Goal: Transaction & Acquisition: Download file/media

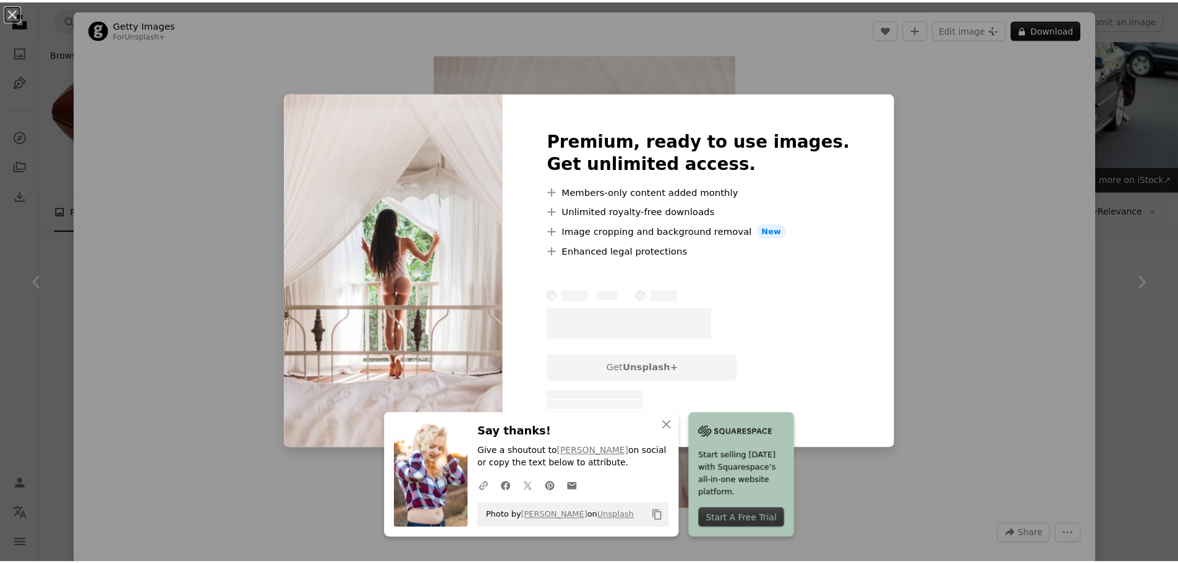
scroll to position [2720, 0]
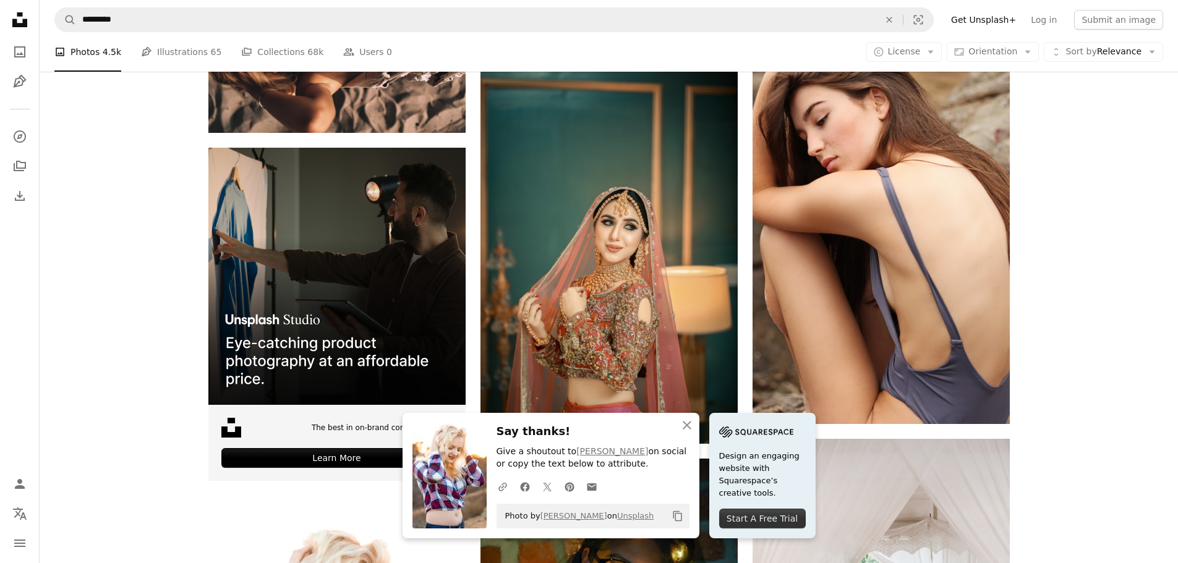
scroll to position [2967, 0]
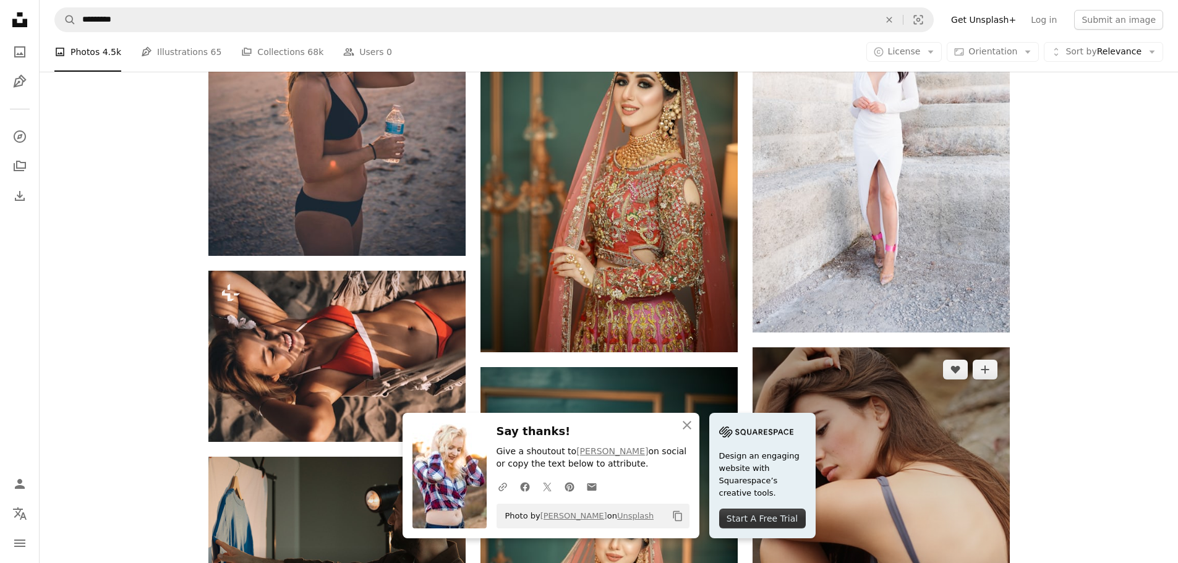
scroll to position [2287, 0]
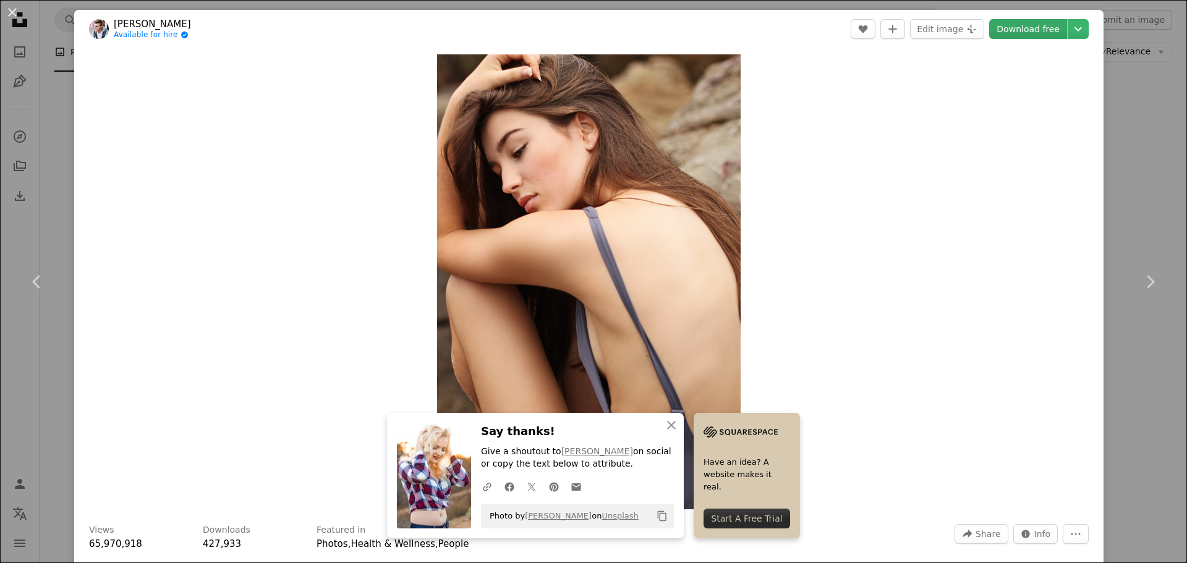
click at [1025, 33] on link "Download free" at bounding box center [1028, 29] width 78 height 20
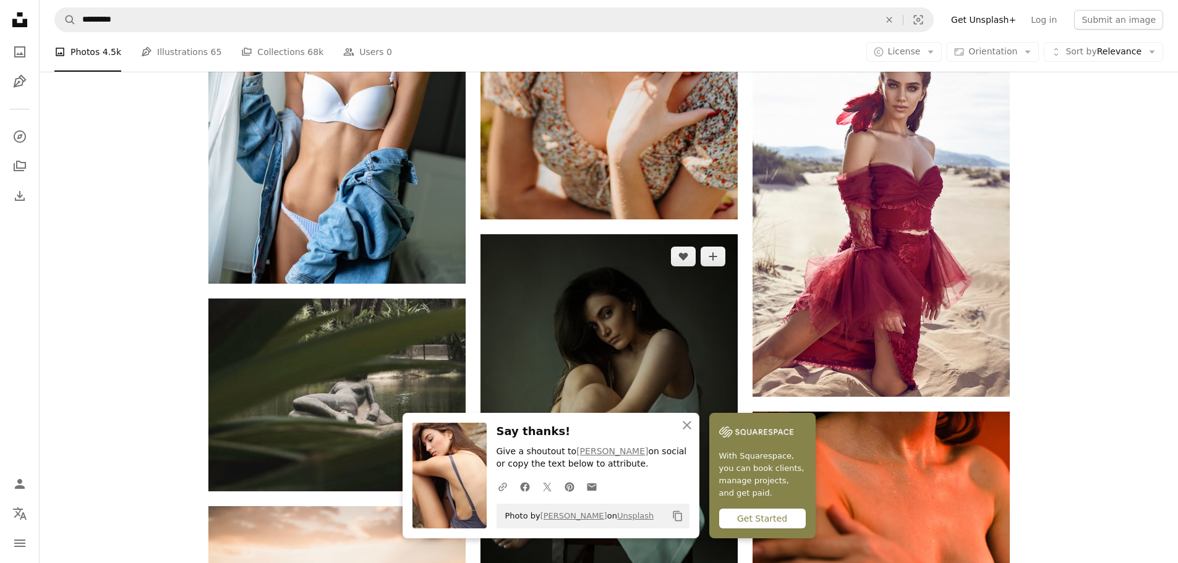
scroll to position [1669, 0]
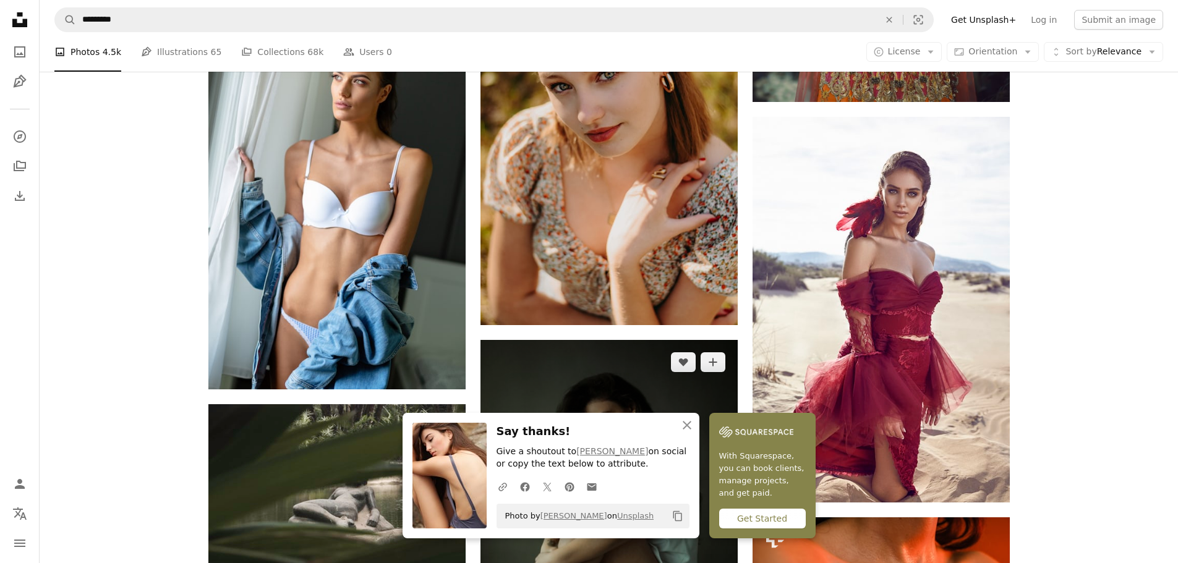
click at [645, 340] on img at bounding box center [608, 521] width 257 height 363
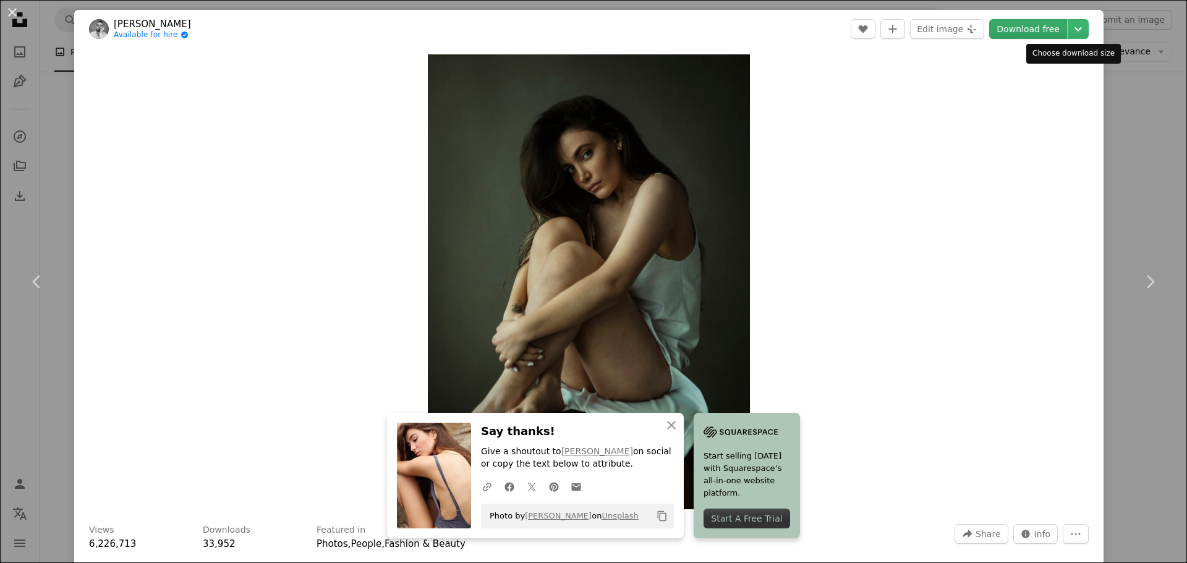
click at [1025, 29] on link "Download free" at bounding box center [1028, 29] width 78 height 20
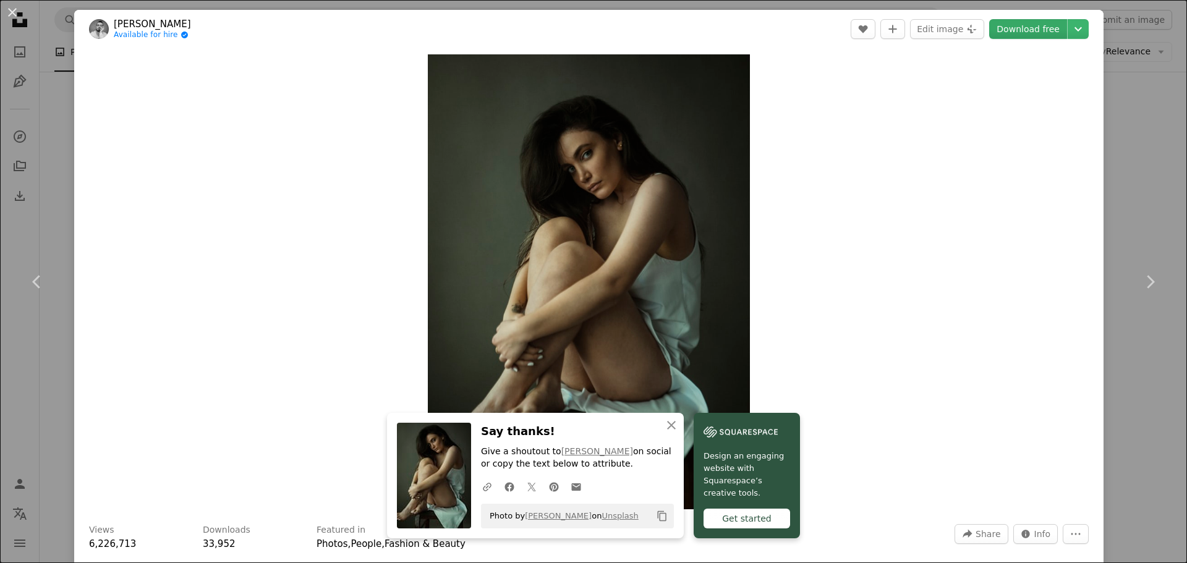
click at [1025, 29] on link "Download free" at bounding box center [1028, 29] width 78 height 20
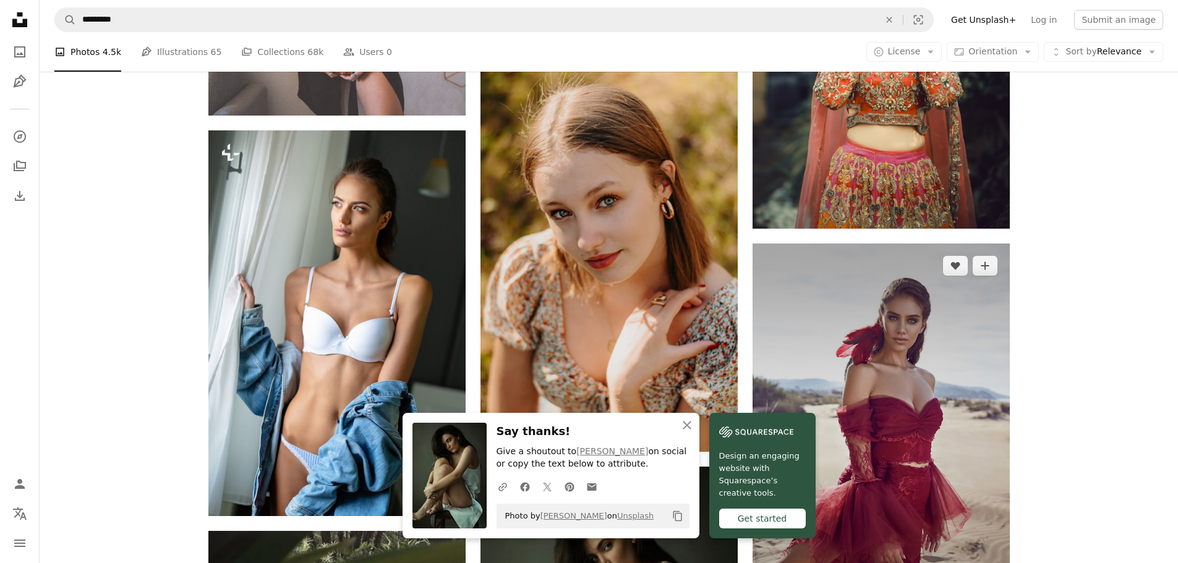
scroll to position [1422, 0]
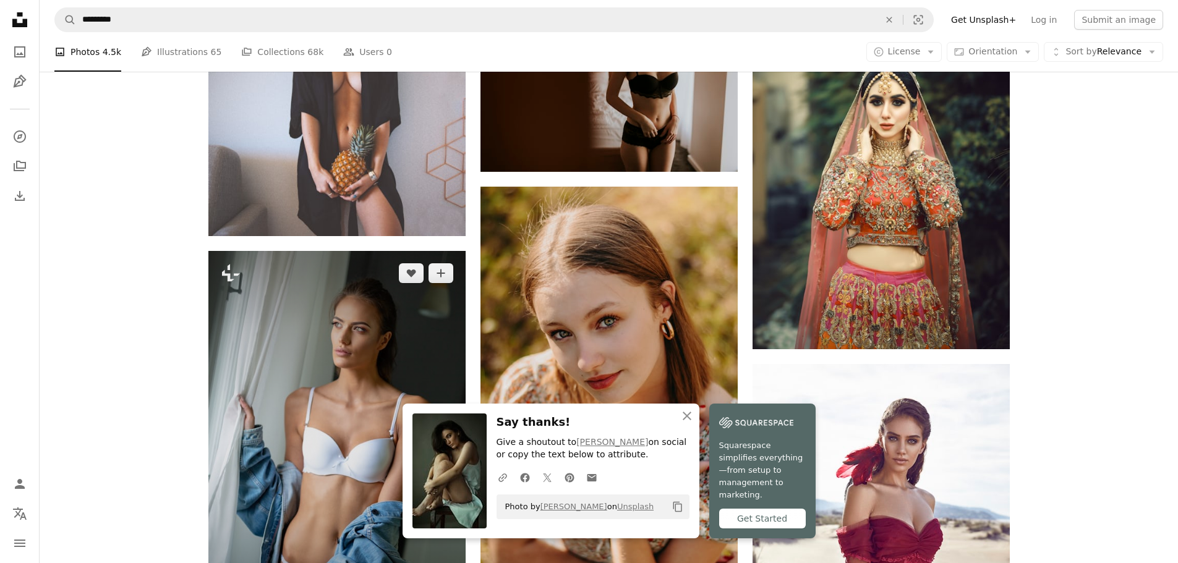
click at [359, 285] on img at bounding box center [336, 444] width 257 height 386
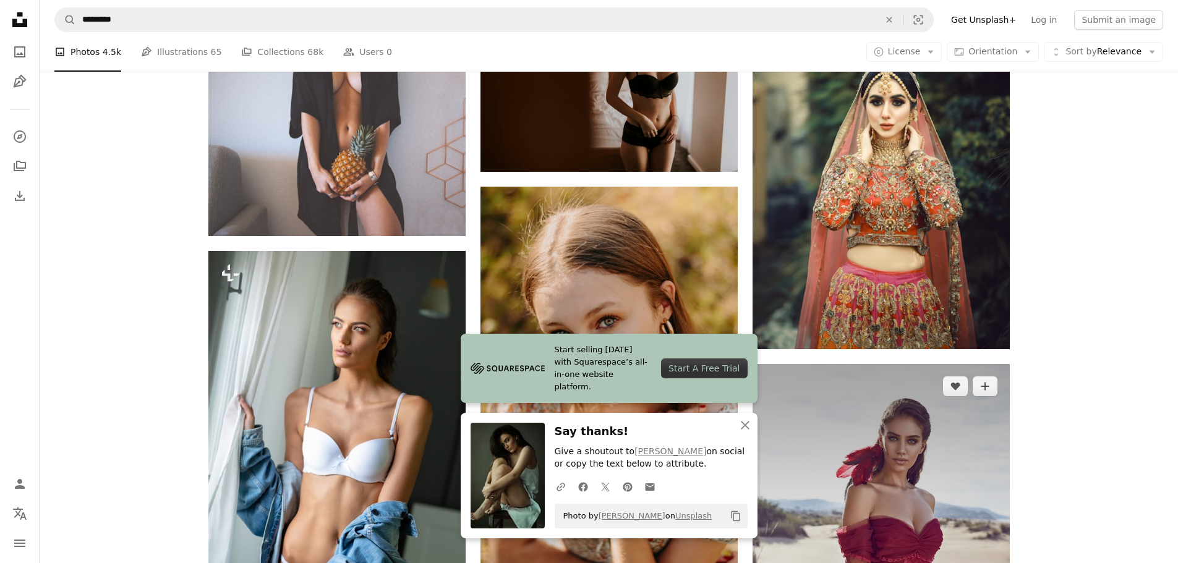
scroll to position [1113, 0]
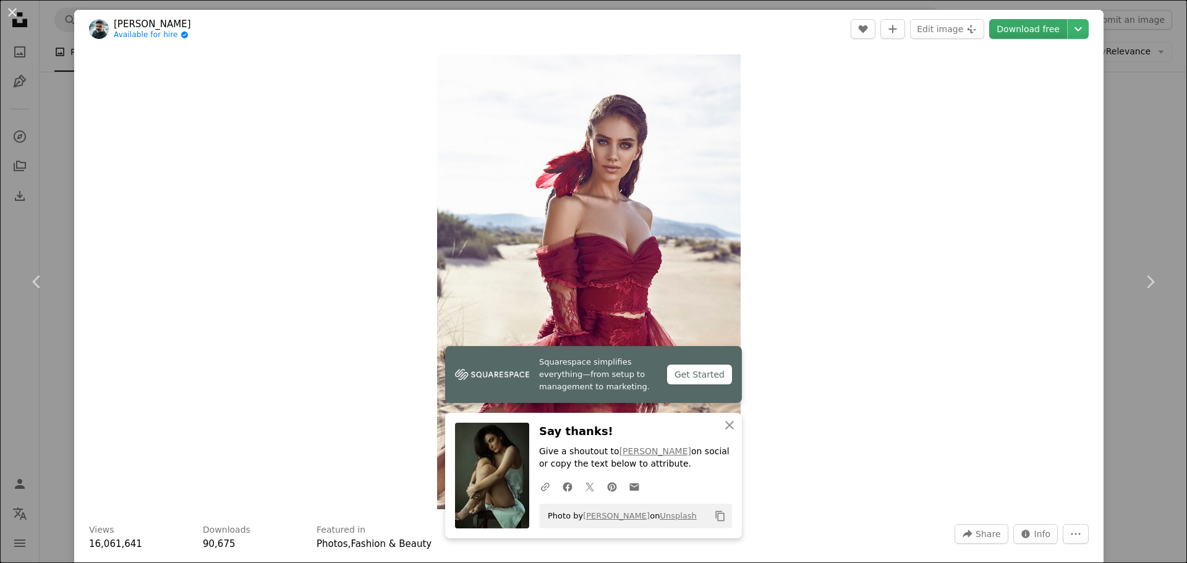
click at [994, 28] on link "Download free" at bounding box center [1028, 29] width 78 height 20
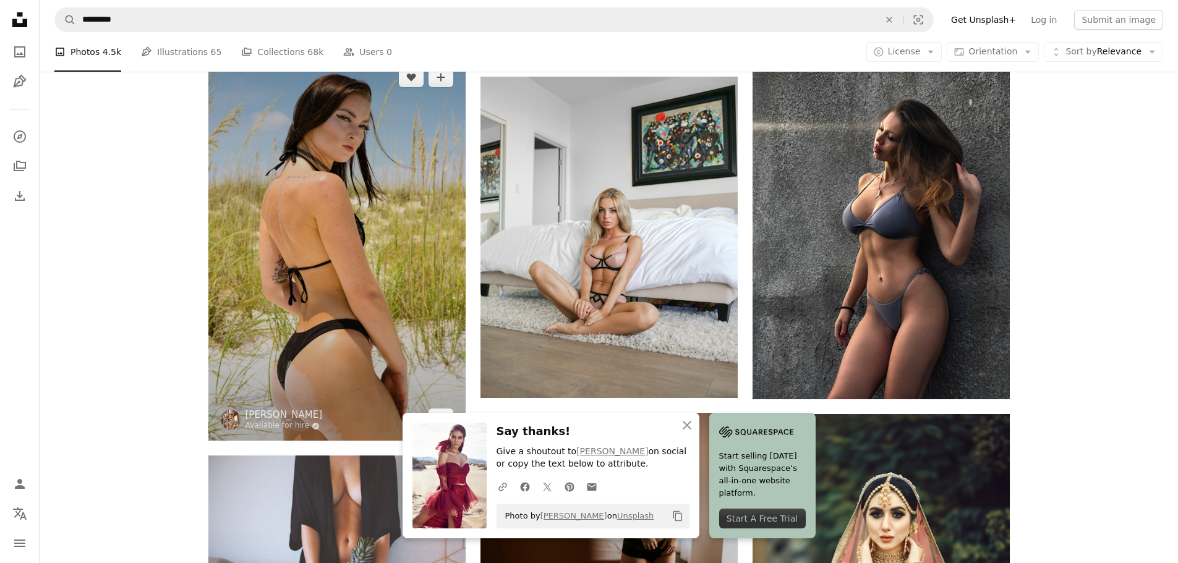
scroll to position [742, 0]
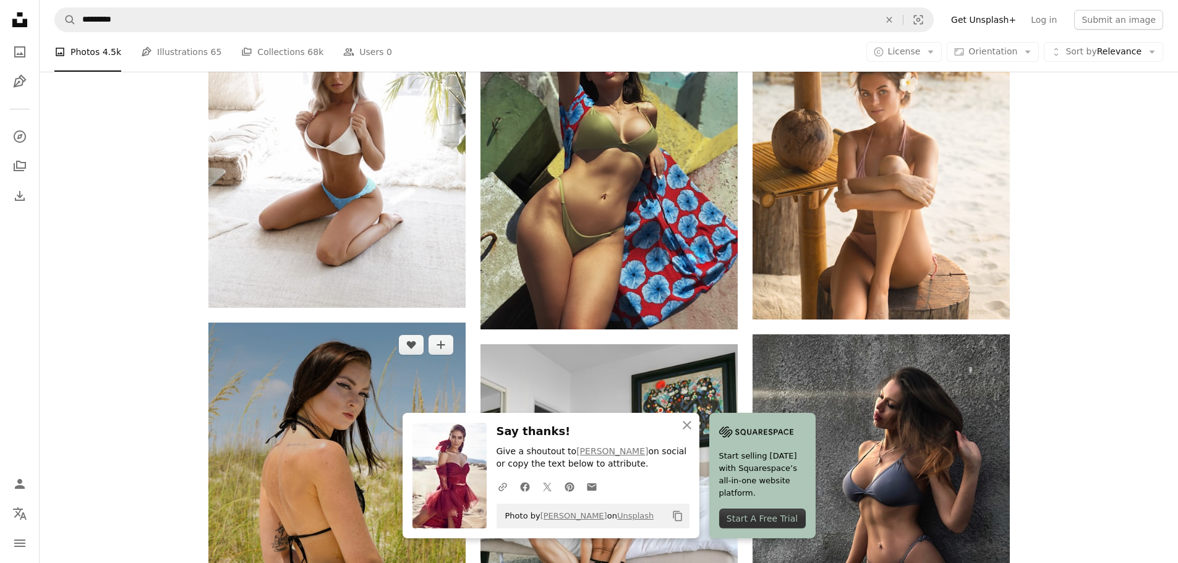
click at [358, 323] on img at bounding box center [336, 516] width 257 height 386
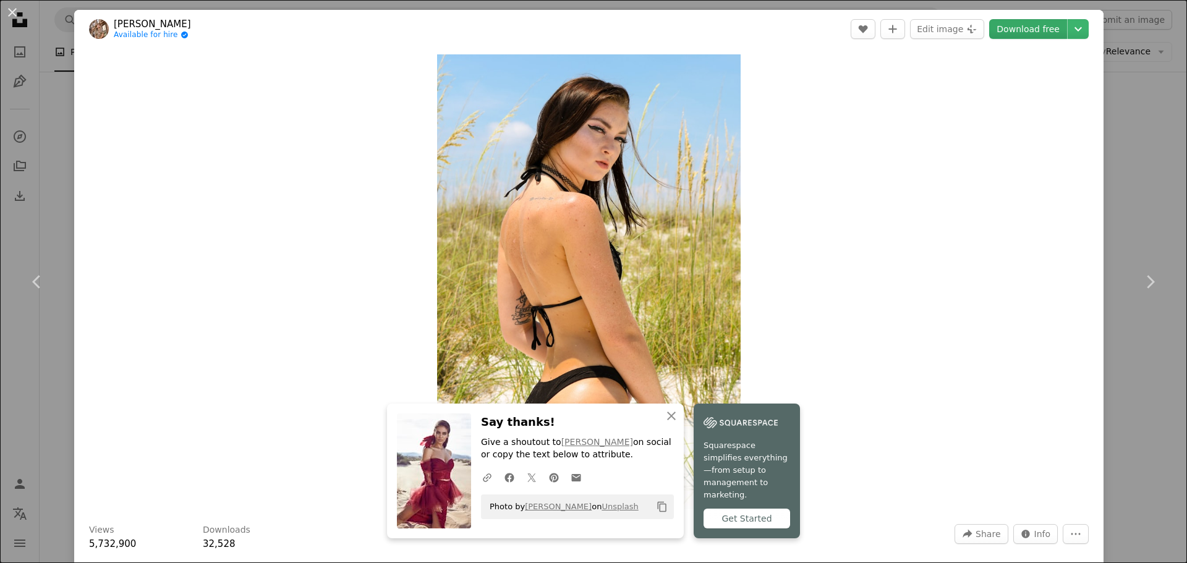
click at [1020, 36] on link "Download free" at bounding box center [1028, 29] width 78 height 20
